Goal: Check status: Check status

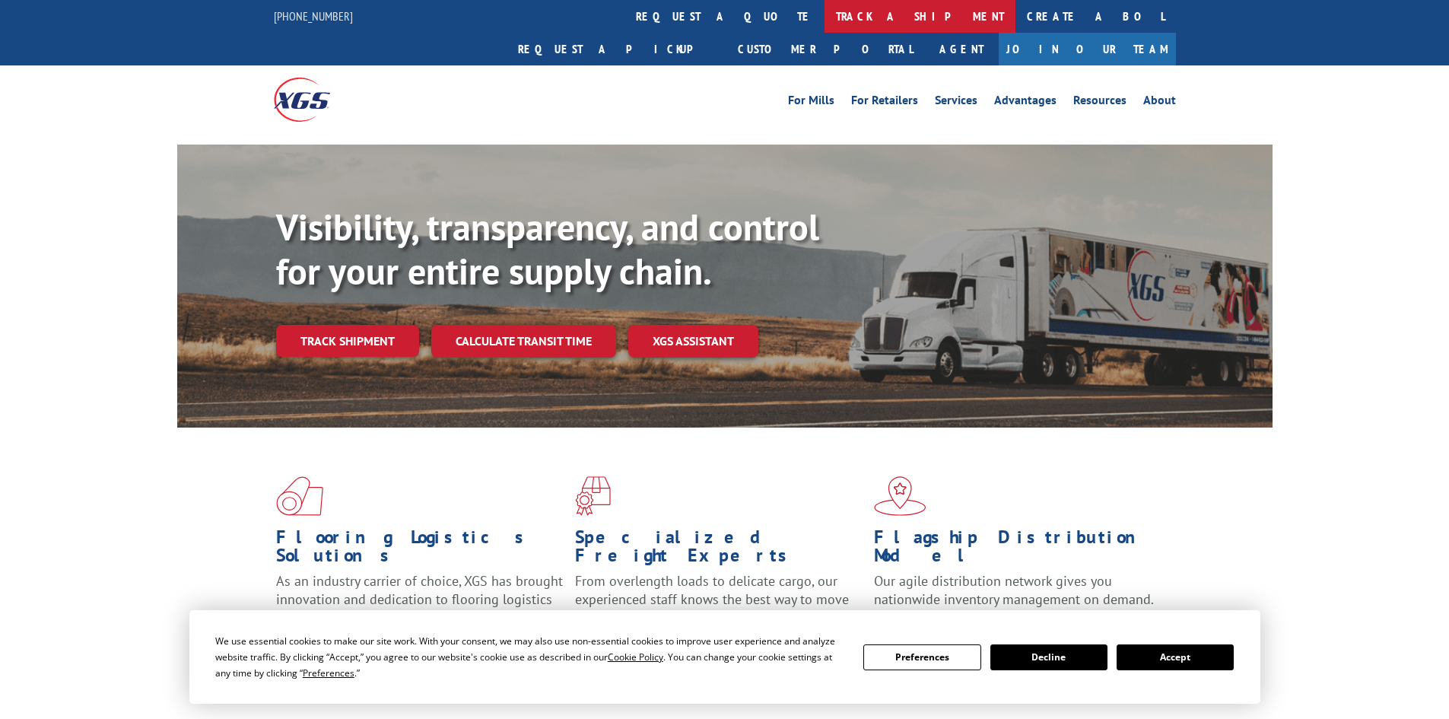
click at [824, 19] on link "track a shipment" at bounding box center [919, 16] width 191 height 33
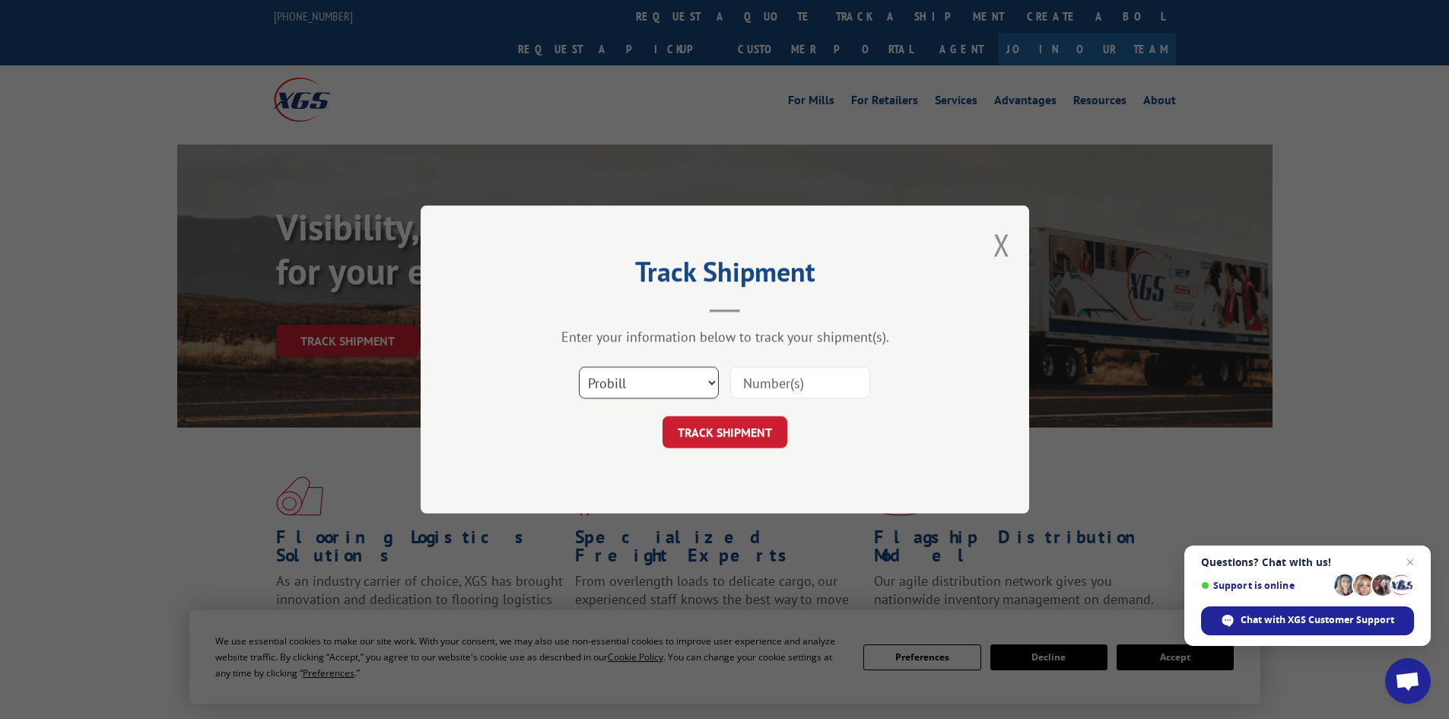
click at [675, 376] on select "Select category... Probill BOL PO" at bounding box center [649, 383] width 140 height 32
select select "bol"
click at [579, 367] on select "Select category... Probill BOL PO" at bounding box center [649, 383] width 140 height 32
click at [756, 388] on input at bounding box center [800, 383] width 140 height 32
paste input "7060691"
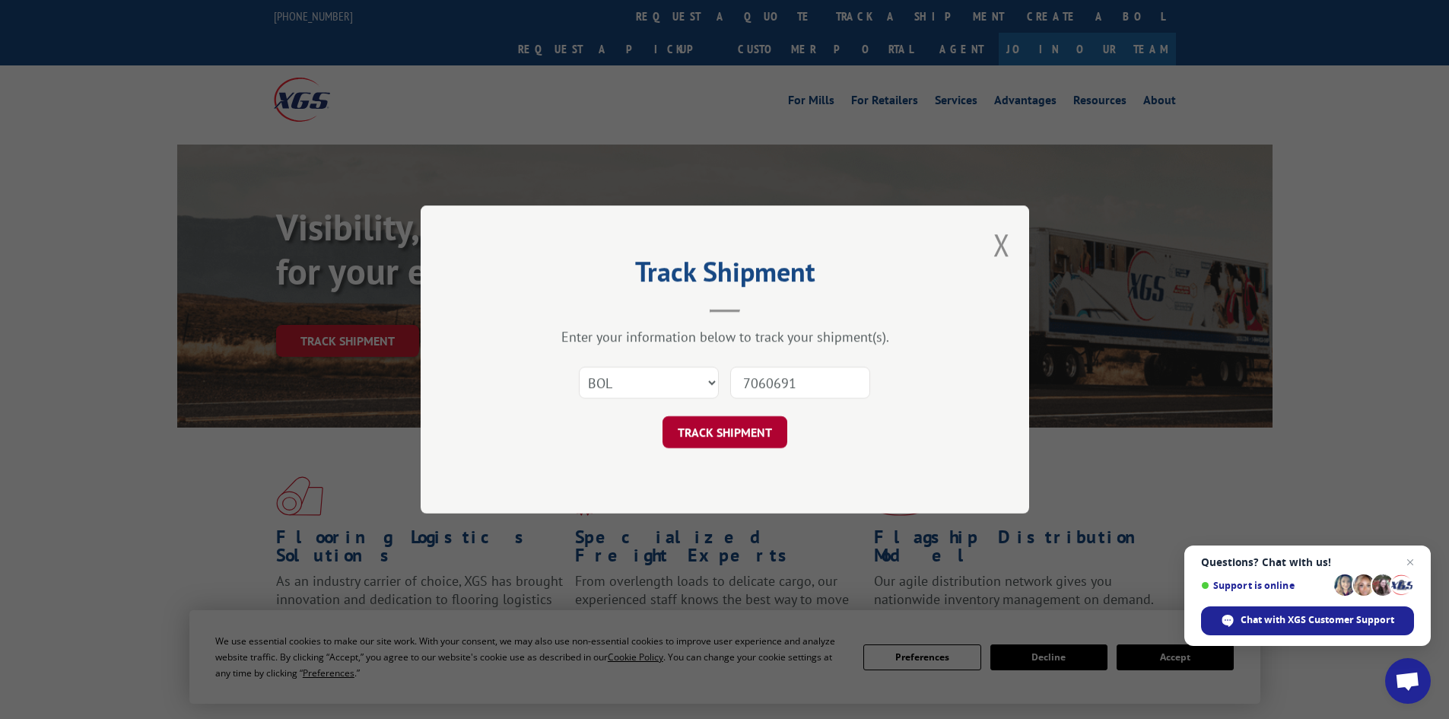
type input "7060691"
click at [700, 434] on button "TRACK SHIPMENT" at bounding box center [724, 432] width 125 height 32
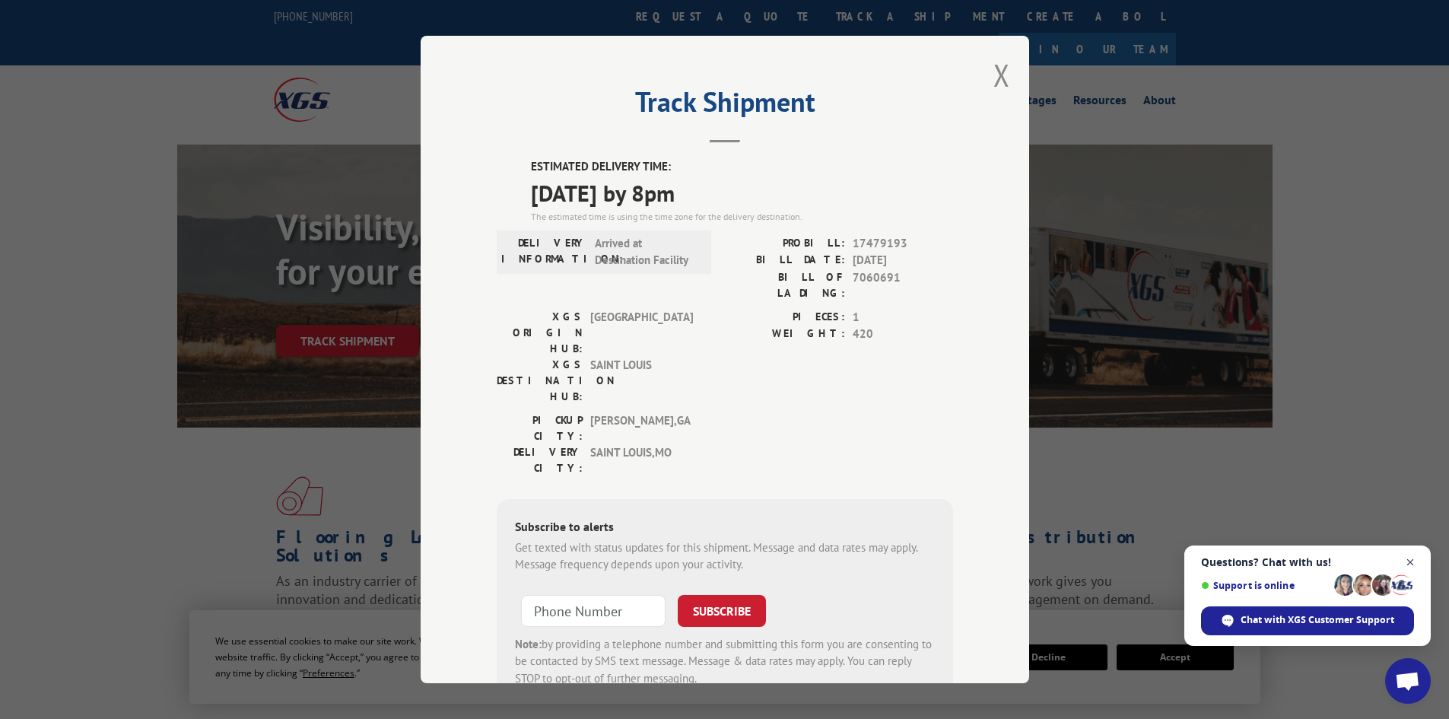
click at [1409, 564] on span "Close chat" at bounding box center [1410, 562] width 19 height 19
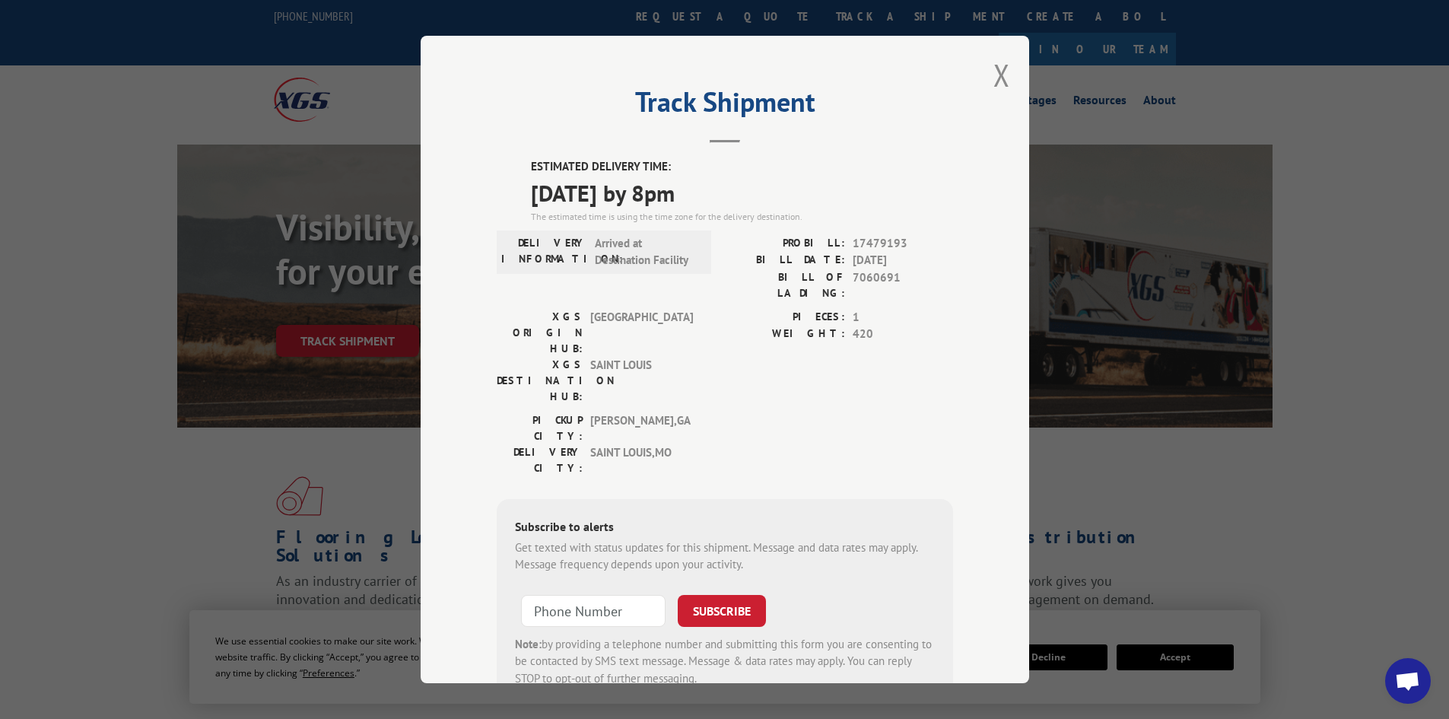
drag, startPoint x: 524, startPoint y: 162, endPoint x: 728, endPoint y: 205, distance: 208.4
click at [728, 205] on div "ESTIMATED DELIVERY TIME: [DATE] by 8pm The estimated time is using the time zon…" at bounding box center [725, 431] width 456 height 547
copy div "ESTIMATED DELIVERY TIME: [DATE] by 8pm"
